Goal: Information Seeking & Learning: Understand process/instructions

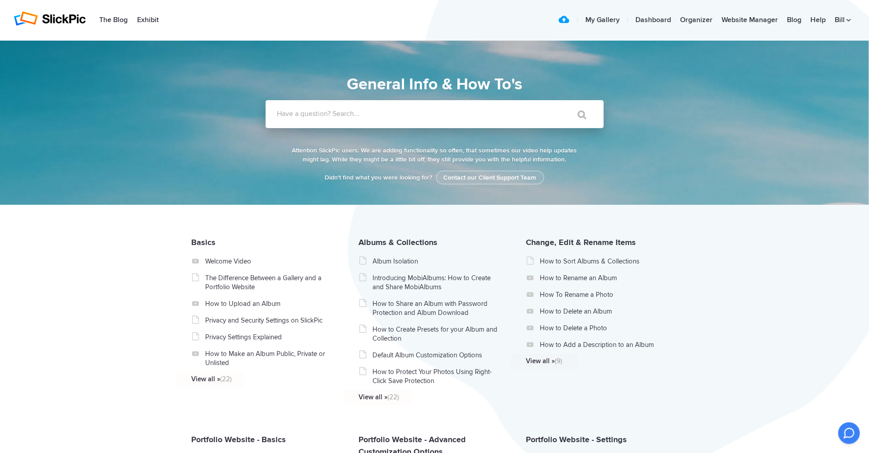
click at [363, 114] on label "Have a question? Search..." at bounding box center [446, 113] width 338 height 9
click at [363, 114] on input "Have a question? Search..." at bounding box center [416, 114] width 301 height 28
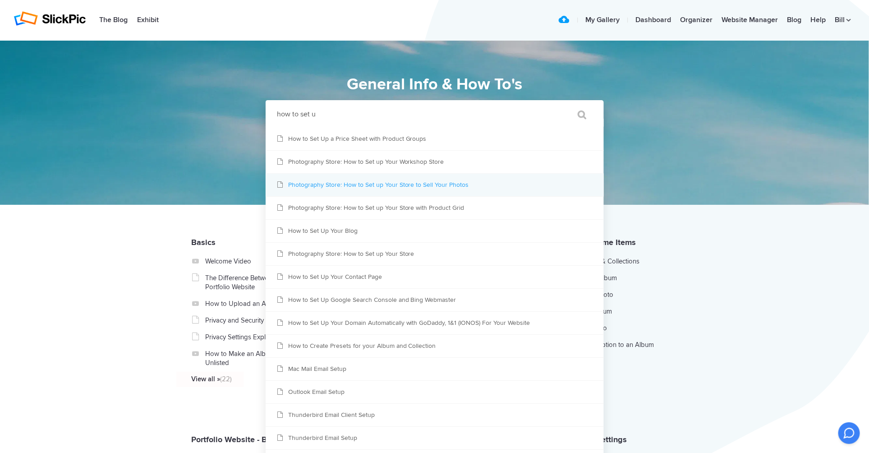
type input "how to set u"
click at [405, 189] on link "Photography Store: How to Set up Your Store to Sell Your Photos" at bounding box center [435, 185] width 338 height 23
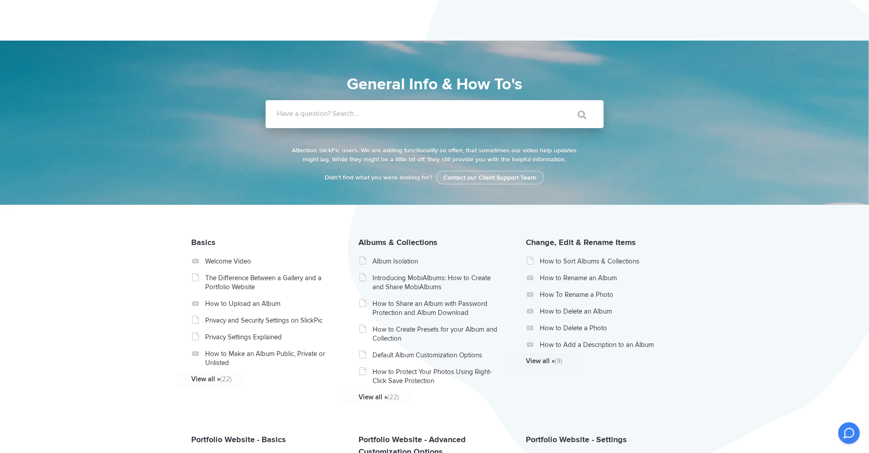
click at [297, 115] on label "Have a question? Search..." at bounding box center [446, 113] width 338 height 9
click at [297, 115] on input "Have a question? Search..." at bounding box center [416, 114] width 301 height 28
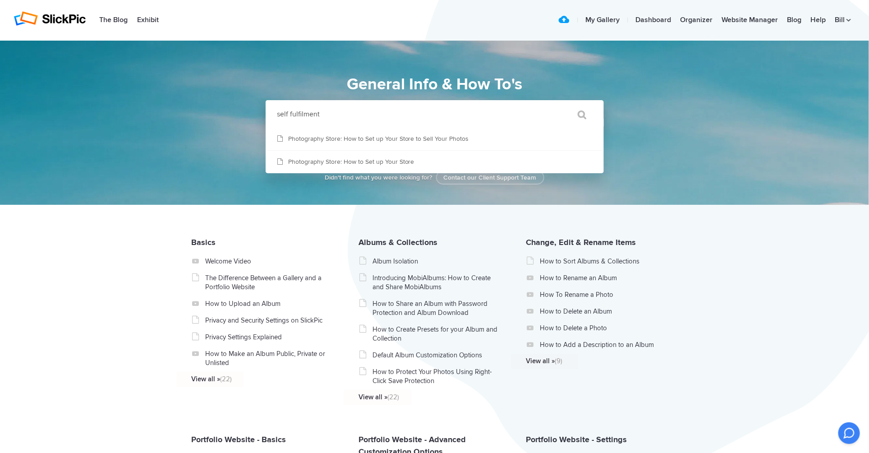
type input "self fulfilment"
click at [559, 104] on input "" at bounding box center [578, 115] width 38 height 22
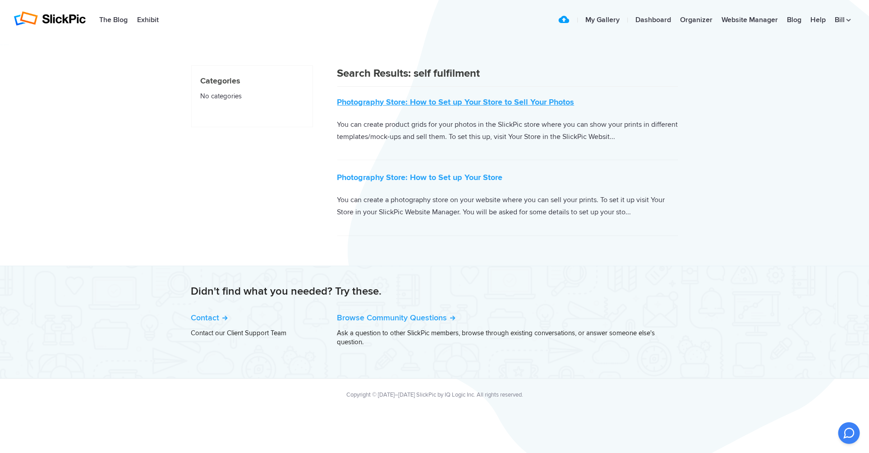
click at [428, 104] on link "Photography Store: How to Set up Your Store to Sell Your Photos" at bounding box center [455, 102] width 237 height 10
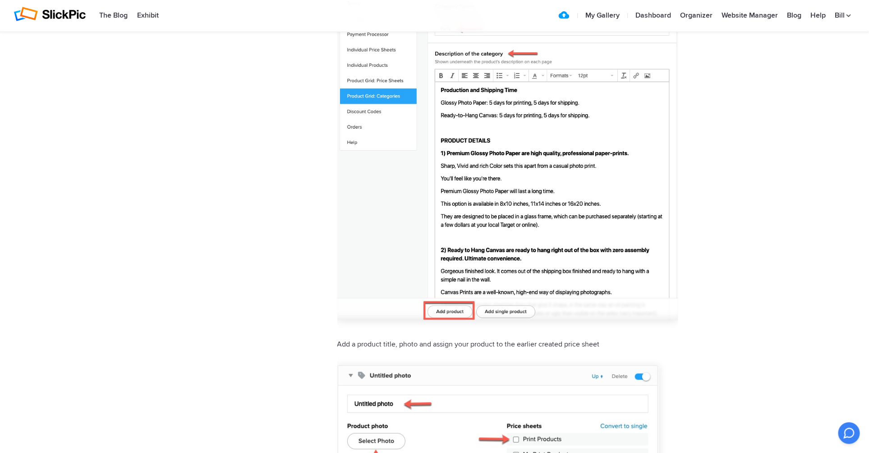
scroll to position [2074, 0]
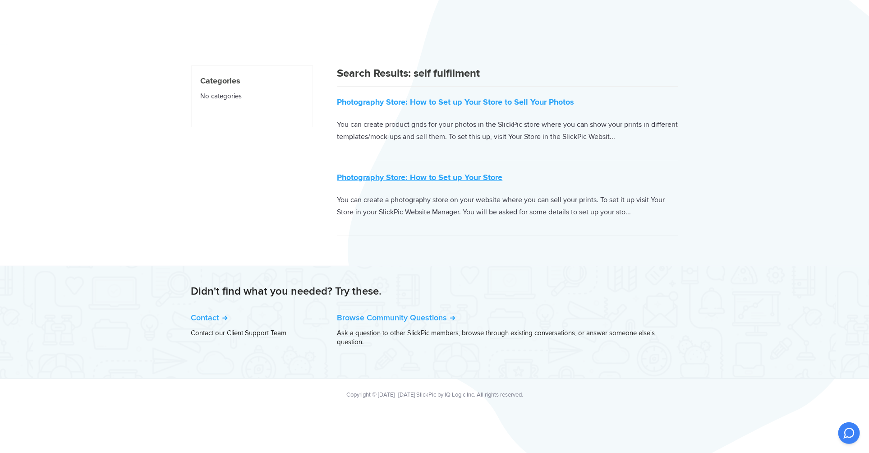
click at [426, 176] on link "Photography Store: How to Set up Your Store" at bounding box center [419, 177] width 165 height 10
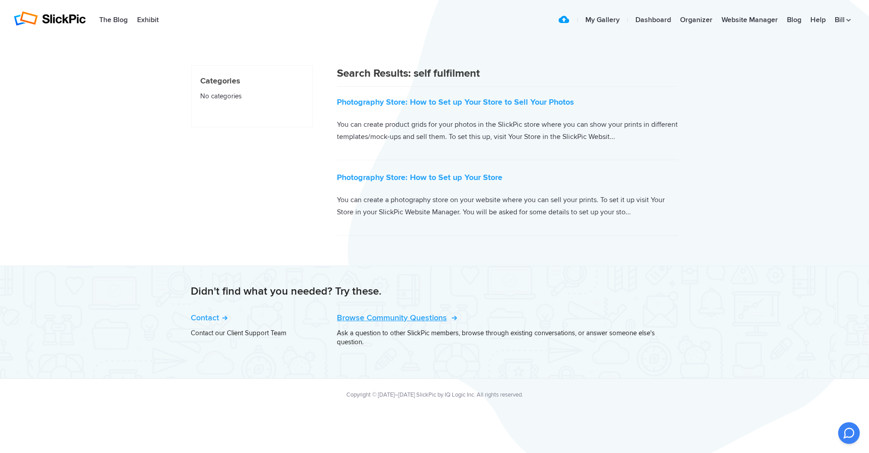
click at [405, 315] on link "Browse Community Questions" at bounding box center [396, 317] width 118 height 10
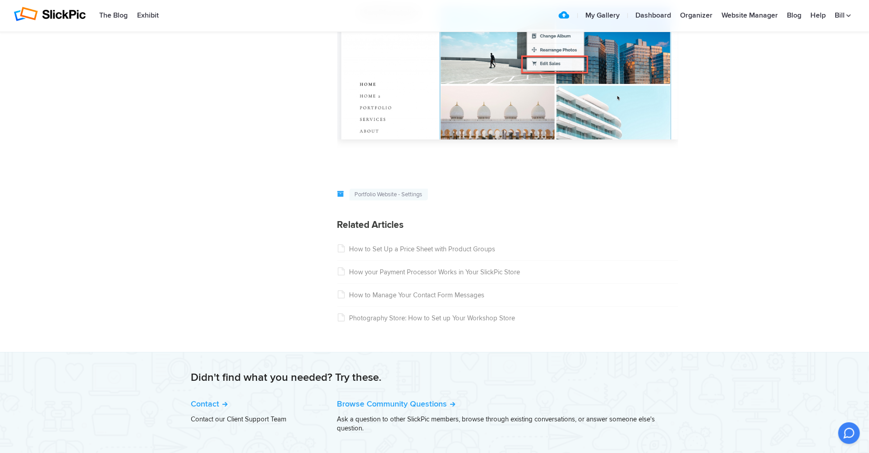
scroll to position [1407, 0]
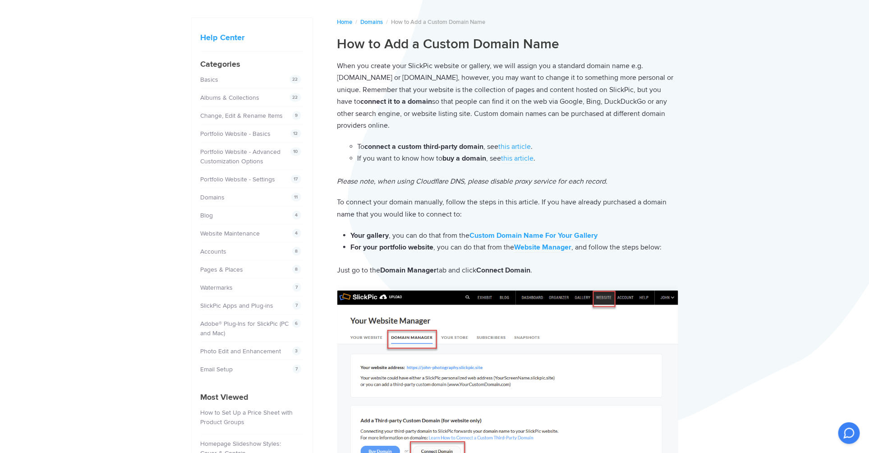
scroll to position [90, 0]
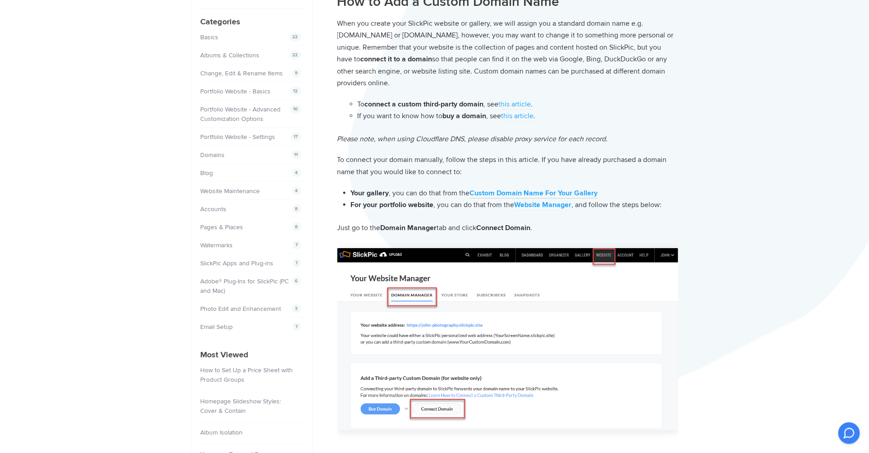
click at [501, 192] on strong "Custom Domain Name For Your Gallery" at bounding box center [534, 192] width 128 height 9
